Goal: Use online tool/utility: Utilize a website feature to perform a specific function

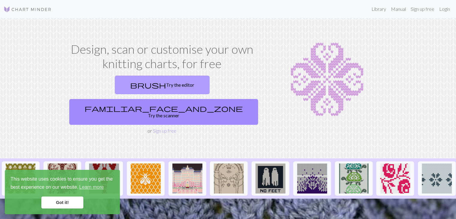
click at [118, 87] on link "brush Try the editor" at bounding box center [162, 85] width 95 height 19
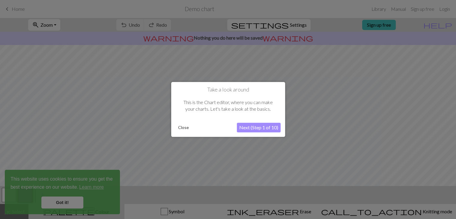
click at [271, 126] on button "Next (Step 1 of 10)" at bounding box center [259, 128] width 44 height 10
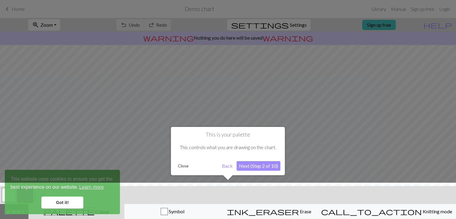
click at [261, 167] on button "Next (Step 2 of 10)" at bounding box center [259, 166] width 44 height 10
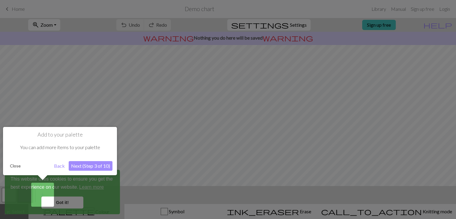
click at [64, 202] on div at bounding box center [228, 109] width 456 height 219
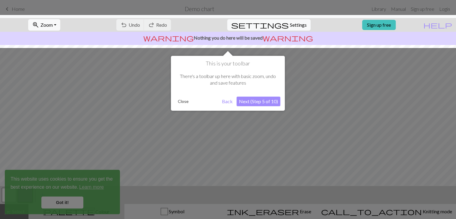
click at [64, 202] on div at bounding box center [228, 109] width 456 height 219
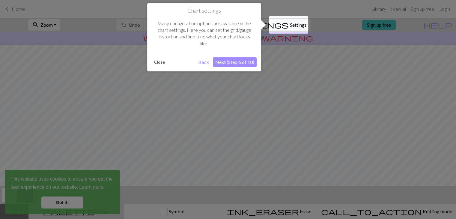
click at [206, 63] on button "Back" at bounding box center [204, 62] width 16 height 10
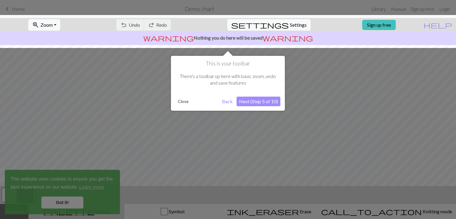
click at [227, 99] on button "Back" at bounding box center [227, 102] width 16 height 10
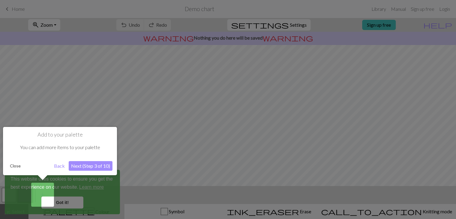
click at [91, 165] on button "Next (Step 3 of 10)" at bounding box center [91, 166] width 44 height 10
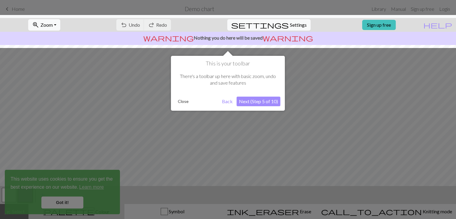
click at [249, 102] on button "Next (Step 5 of 10)" at bounding box center [259, 102] width 44 height 10
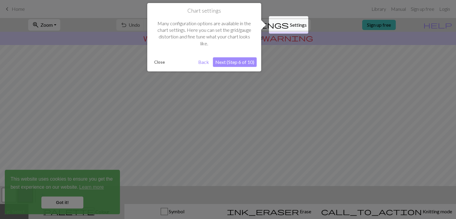
click at [246, 62] on button "Next (Step 6 of 10)" at bounding box center [235, 62] width 44 height 10
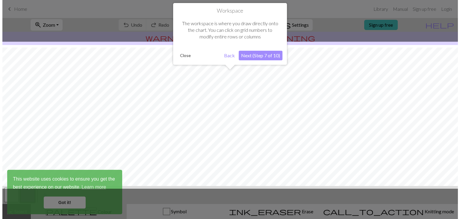
scroll to position [36, 0]
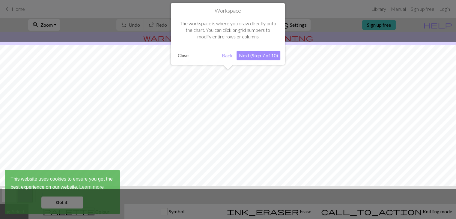
click at [247, 56] on button "Next (Step 7 of 10)" at bounding box center [259, 56] width 44 height 10
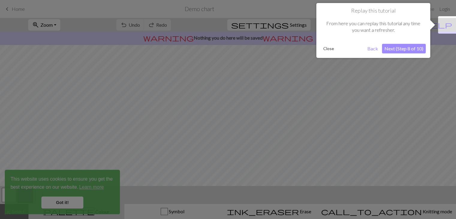
click at [404, 48] on button "Next (Step 8 of 10)" at bounding box center [404, 49] width 44 height 10
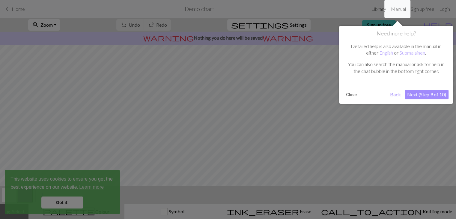
click at [416, 93] on button "Next (Step 9 of 10)" at bounding box center [427, 95] width 44 height 10
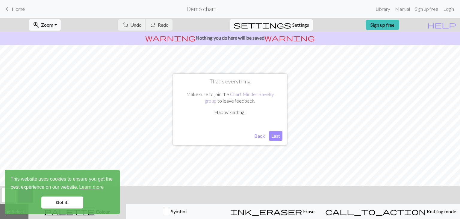
click at [276, 135] on button "Last" at bounding box center [275, 136] width 13 height 10
click at [72, 202] on link "Got it!" at bounding box center [62, 202] width 42 height 12
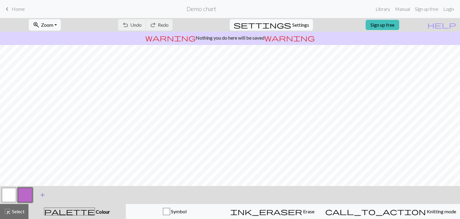
click at [41, 195] on span "add" at bounding box center [42, 195] width 7 height 8
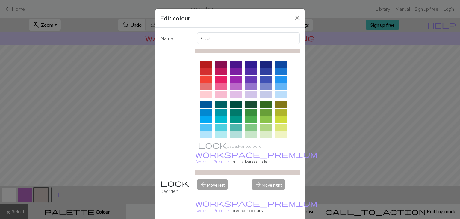
click at [207, 78] on div at bounding box center [206, 79] width 12 height 7
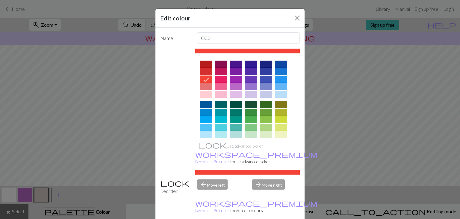
click at [272, 179] on div "arrow_forward Move right" at bounding box center [276, 186] width 55 height 15
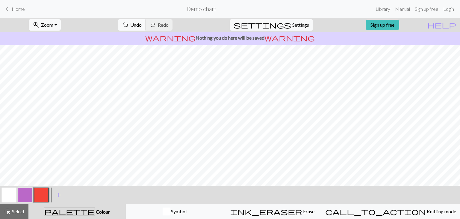
click at [4, 193] on button "button" at bounding box center [9, 195] width 14 height 14
click at [38, 196] on button "button" at bounding box center [41, 195] width 14 height 14
click at [74, 210] on span "palette" at bounding box center [69, 211] width 50 height 8
click at [58, 194] on span "add" at bounding box center [58, 195] width 7 height 8
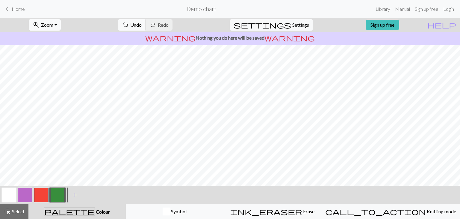
click at [61, 25] on button "zoom_in Zoom Zoom" at bounding box center [45, 24] width 32 height 11
click at [54, 59] on button "Fit height" at bounding box center [52, 57] width 47 height 10
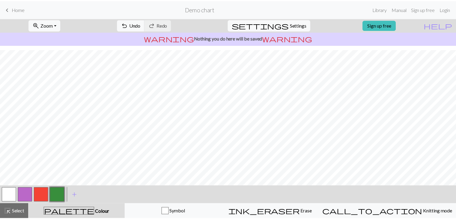
scroll to position [13, 0]
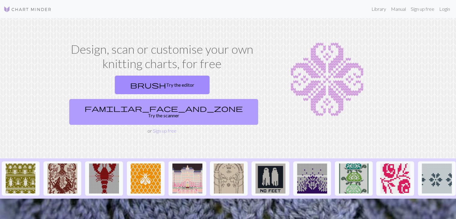
click at [207, 99] on link "familiar_face_and_zone Try the scanner" at bounding box center [163, 112] width 189 height 26
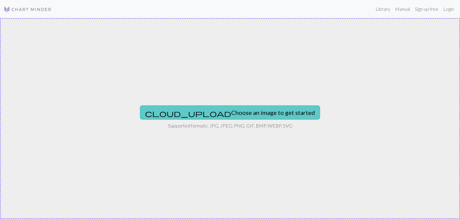
click at [234, 115] on button "cloud_upload Choose an image to get started" at bounding box center [230, 112] width 180 height 14
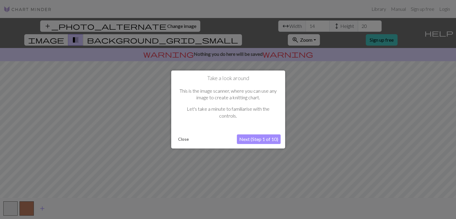
click at [271, 137] on button "Next (Step 1 of 10)" at bounding box center [259, 139] width 44 height 10
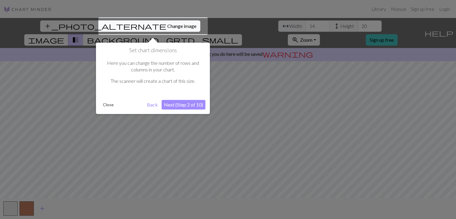
click at [108, 103] on button "Close" at bounding box center [108, 104] width 16 height 9
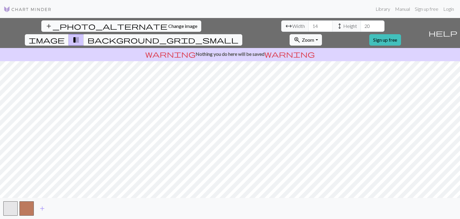
click at [168, 25] on span "Change image" at bounding box center [182, 26] width 29 height 6
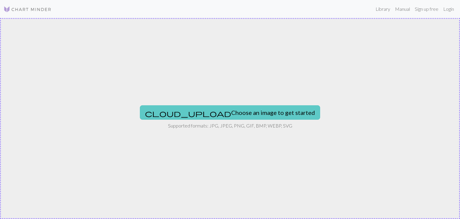
click at [255, 109] on button "cloud_upload Choose an image to get started" at bounding box center [230, 112] width 180 height 14
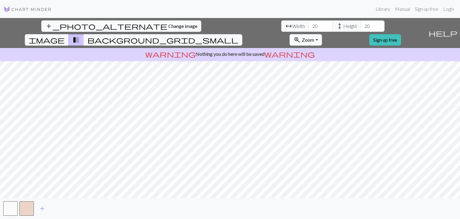
click at [168, 24] on span "Change image" at bounding box center [182, 26] width 29 height 6
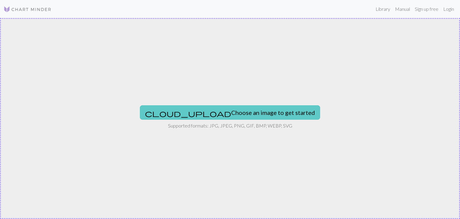
click at [238, 112] on button "cloud_upload Choose an image to get started" at bounding box center [230, 112] width 180 height 14
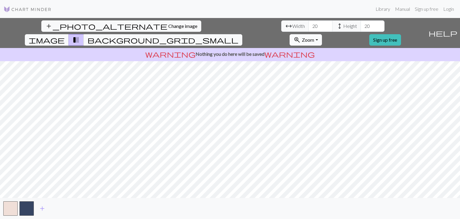
click at [322, 34] on button "zoom_in Zoom Zoom" at bounding box center [306, 39] width 32 height 11
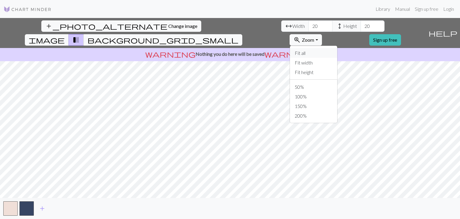
click at [338, 48] on button "Fit all" at bounding box center [313, 53] width 47 height 10
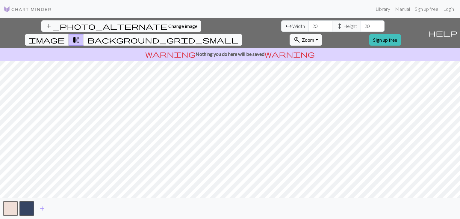
click at [239, 36] on span "background_grid_small" at bounding box center [163, 40] width 151 height 8
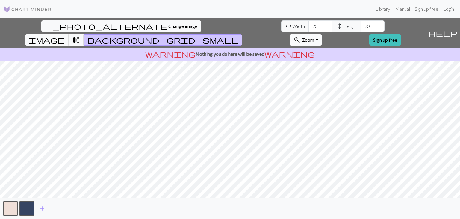
click at [322, 34] on button "zoom_in Zoom Zoom" at bounding box center [306, 39] width 32 height 11
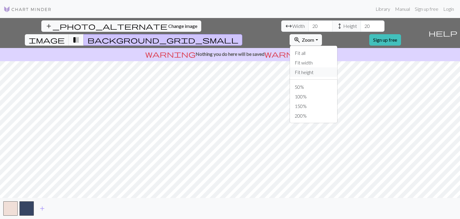
click at [338, 67] on button "Fit height" at bounding box center [313, 72] width 47 height 10
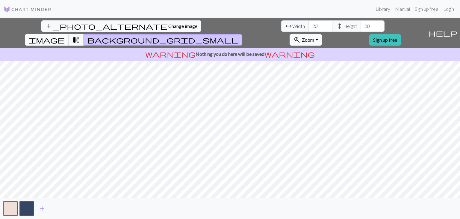
click at [65, 36] on span "image" at bounding box center [47, 40] width 36 height 8
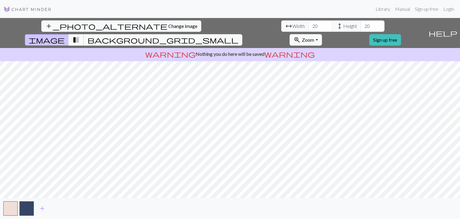
click at [80, 36] on span "transition_fade" at bounding box center [76, 40] width 7 height 8
click at [239, 36] on span "background_grid_small" at bounding box center [163, 40] width 151 height 8
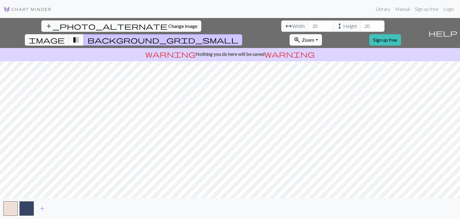
click at [80, 36] on span "transition_fade" at bounding box center [76, 40] width 7 height 8
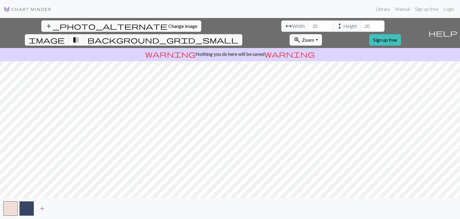
click at [40, 209] on span "add" at bounding box center [42, 208] width 7 height 8
click at [40, 209] on button "button" at bounding box center [43, 208] width 14 height 14
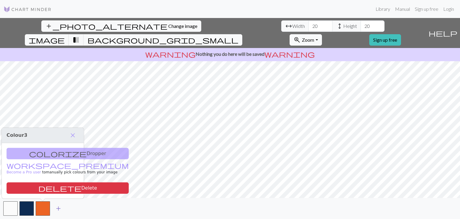
click at [58, 207] on span "add" at bounding box center [58, 208] width 7 height 8
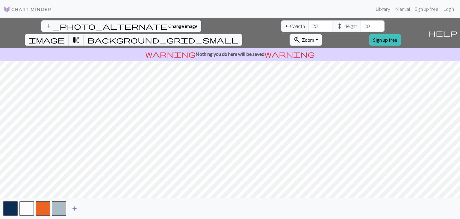
click at [58, 207] on button "button" at bounding box center [59, 208] width 14 height 14
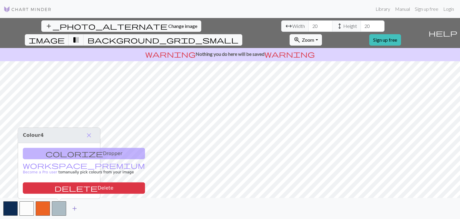
click at [74, 208] on span "add" at bounding box center [74, 208] width 7 height 8
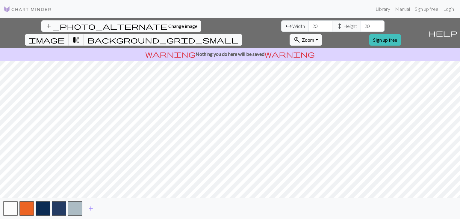
click at [168, 26] on span "Change image" at bounding box center [182, 26] width 29 height 6
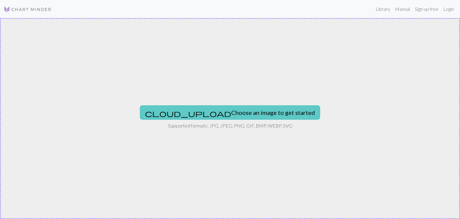
click at [230, 114] on button "cloud_upload Choose an image to get started" at bounding box center [230, 112] width 180 height 14
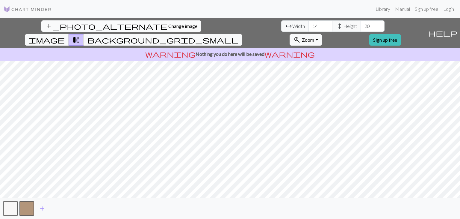
click at [168, 25] on span "Change image" at bounding box center [182, 26] width 29 height 6
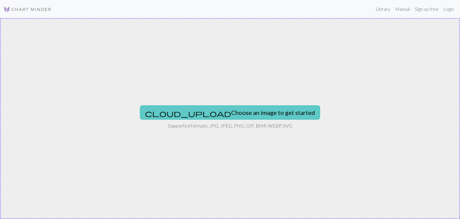
click at [229, 111] on button "cloud_upload Choose an image to get started" at bounding box center [230, 112] width 180 height 14
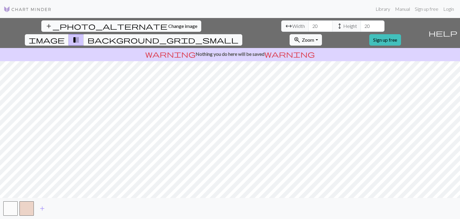
click at [168, 26] on span "Change image" at bounding box center [182, 26] width 29 height 6
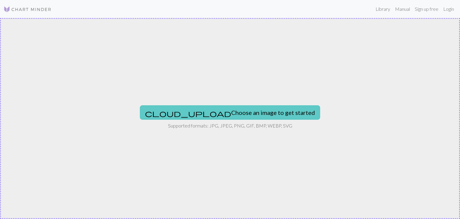
click at [240, 113] on button "cloud_upload Choose an image to get started" at bounding box center [230, 112] width 180 height 14
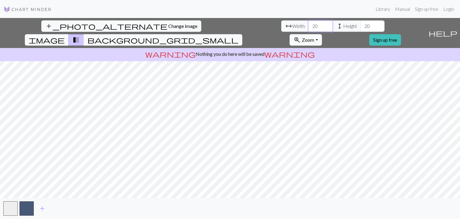
click at [309, 24] on input "20" at bounding box center [321, 25] width 24 height 11
click at [309, 24] on input "21" at bounding box center [321, 25] width 24 height 11
click at [309, 24] on input "22" at bounding box center [321, 25] width 24 height 11
click at [309, 24] on input "23" at bounding box center [321, 25] width 24 height 11
click at [309, 24] on input "24" at bounding box center [321, 25] width 24 height 11
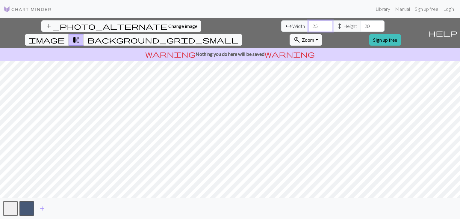
click at [309, 24] on input "25" at bounding box center [321, 25] width 24 height 11
click at [309, 24] on input "26" at bounding box center [321, 25] width 24 height 11
click at [309, 24] on input "27" at bounding box center [321, 25] width 24 height 11
click at [309, 24] on input "28" at bounding box center [321, 25] width 24 height 11
click at [309, 24] on input "29" at bounding box center [321, 25] width 24 height 11
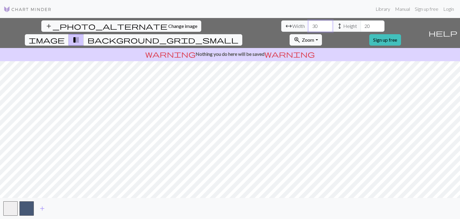
click at [309, 24] on input "30" at bounding box center [321, 25] width 24 height 11
click at [309, 24] on input "31" at bounding box center [321, 25] width 24 height 11
click at [309, 24] on input "32" at bounding box center [321, 25] width 24 height 11
click at [309, 27] on input "31" at bounding box center [321, 25] width 24 height 11
type input "30"
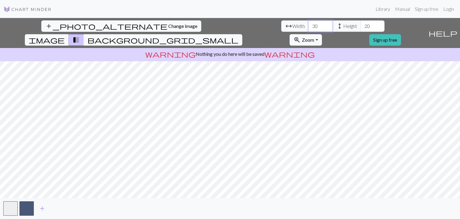
click at [309, 27] on input "30" at bounding box center [321, 25] width 24 height 11
click at [361, 25] on input "21" at bounding box center [373, 25] width 24 height 11
click at [361, 25] on input "22" at bounding box center [373, 25] width 24 height 11
click at [361, 25] on input "23" at bounding box center [373, 25] width 24 height 11
click at [361, 25] on input "24" at bounding box center [373, 25] width 24 height 11
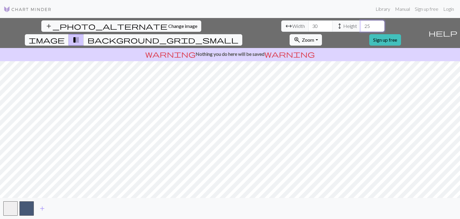
click at [361, 25] on input "25" at bounding box center [373, 25] width 24 height 11
click at [361, 25] on input "26" at bounding box center [373, 25] width 24 height 11
type input "27"
click at [361, 25] on input "27" at bounding box center [373, 25] width 24 height 11
click at [309, 23] on input "30" at bounding box center [321, 25] width 24 height 11
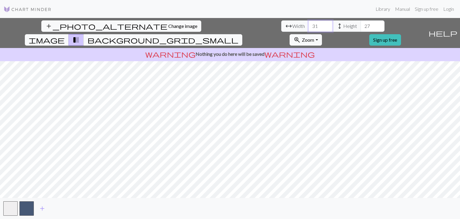
click at [309, 25] on input "31" at bounding box center [321, 25] width 24 height 11
click at [309, 25] on input "32" at bounding box center [321, 25] width 24 height 11
click at [309, 25] on input "33" at bounding box center [321, 25] width 24 height 11
click at [309, 25] on input "34" at bounding box center [321, 25] width 24 height 11
click at [309, 25] on input "35" at bounding box center [321, 25] width 24 height 11
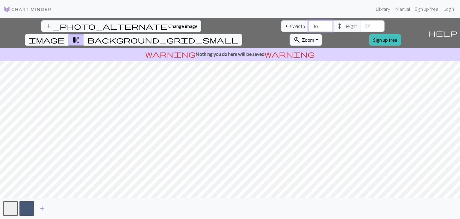
click at [309, 25] on input "36" at bounding box center [321, 25] width 24 height 11
click at [309, 25] on input "37" at bounding box center [321, 25] width 24 height 11
click at [309, 25] on input "38" at bounding box center [321, 25] width 24 height 11
click at [309, 25] on input "39" at bounding box center [321, 25] width 24 height 11
click at [309, 25] on input "40" at bounding box center [321, 25] width 24 height 11
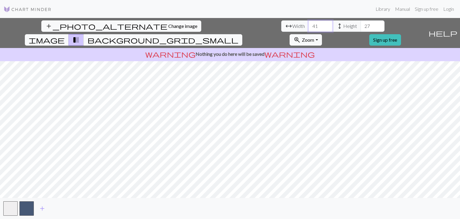
click at [309, 25] on input "41" at bounding box center [321, 25] width 24 height 11
click at [309, 25] on input "42" at bounding box center [321, 25] width 24 height 11
click at [309, 29] on input "41" at bounding box center [321, 25] width 24 height 11
type input "40"
click at [309, 29] on input "40" at bounding box center [321, 25] width 24 height 11
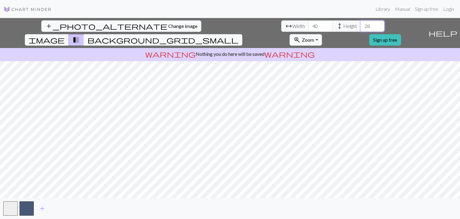
click at [361, 24] on input "28" at bounding box center [373, 25] width 24 height 11
click at [361, 24] on input "29" at bounding box center [373, 25] width 24 height 11
click at [361, 24] on input "30" at bounding box center [373, 25] width 24 height 11
click at [361, 24] on input "31" at bounding box center [373, 25] width 24 height 11
click at [361, 24] on input "32" at bounding box center [373, 25] width 24 height 11
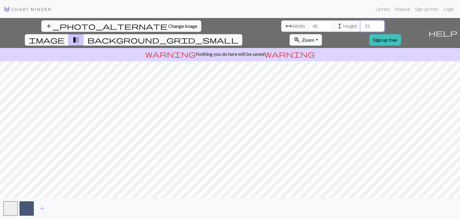
click at [361, 24] on input "33" at bounding box center [373, 25] width 24 height 11
click at [361, 24] on input "34" at bounding box center [373, 25] width 24 height 11
click at [361, 24] on input "35" at bounding box center [373, 25] width 24 height 11
click at [361, 24] on input "36" at bounding box center [373, 25] width 24 height 11
click at [361, 24] on input "37" at bounding box center [373, 25] width 24 height 11
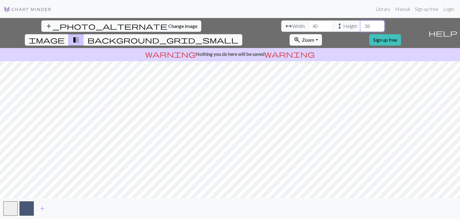
click at [361, 24] on input "38" at bounding box center [373, 25] width 24 height 11
click at [361, 24] on input "39" at bounding box center [373, 25] width 24 height 11
click at [361, 24] on input "40" at bounding box center [373, 25] width 24 height 11
click at [361, 29] on input "39" at bounding box center [373, 25] width 24 height 11
click at [361, 29] on input "38" at bounding box center [373, 25] width 24 height 11
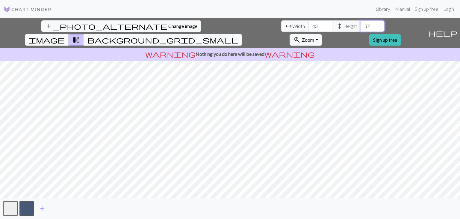
click at [361, 29] on input "37" at bounding box center [373, 25] width 24 height 11
click at [361, 29] on input "36" at bounding box center [373, 25] width 24 height 11
click at [361, 29] on input "35" at bounding box center [373, 25] width 24 height 11
click at [361, 29] on input "34" at bounding box center [373, 25] width 24 height 11
click at [361, 29] on input "33" at bounding box center [373, 25] width 24 height 11
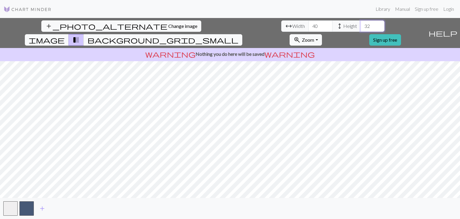
click at [361, 29] on input "32" at bounding box center [373, 25] width 24 height 11
click at [361, 29] on input "31" at bounding box center [373, 25] width 24 height 11
type input "30"
click at [361, 29] on input "30" at bounding box center [373, 25] width 24 height 11
click at [42, 209] on span "add" at bounding box center [42, 208] width 7 height 8
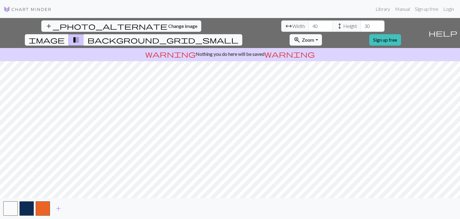
click at [65, 36] on span "image" at bounding box center [47, 40] width 36 height 8
click at [80, 36] on span "transition_fade" at bounding box center [76, 40] width 7 height 8
click at [239, 36] on span "background_grid_small" at bounding box center [163, 40] width 151 height 8
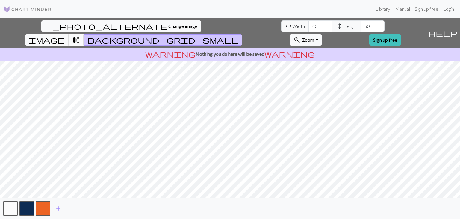
click at [80, 36] on span "transition_fade" at bounding box center [76, 40] width 7 height 8
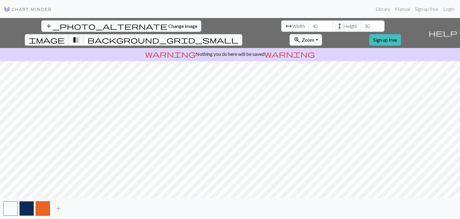
click at [239, 36] on span "background_grid_small" at bounding box center [163, 40] width 151 height 8
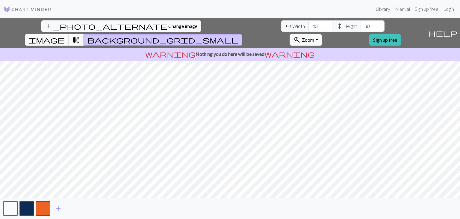
click at [80, 36] on span "transition_fade" at bounding box center [76, 40] width 7 height 8
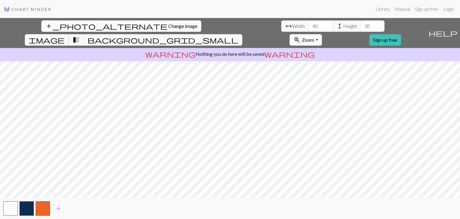
click at [65, 36] on span "image" at bounding box center [47, 40] width 36 height 8
click at [80, 36] on span "transition_fade" at bounding box center [76, 40] width 7 height 8
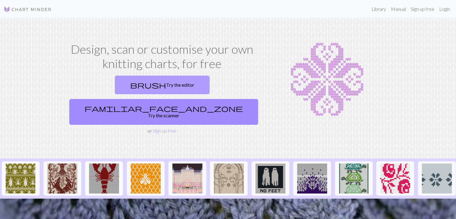
click at [117, 82] on link "brush Try the editor" at bounding box center [162, 85] width 95 height 19
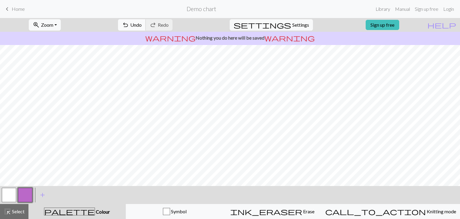
click at [142, 25] on span "Undo" at bounding box center [135, 25] width 11 height 6
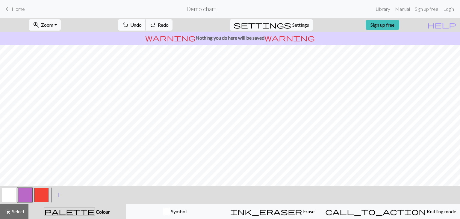
click at [142, 25] on span "Undo" at bounding box center [135, 25] width 11 height 6
